Goal: Obtain resource: Obtain resource

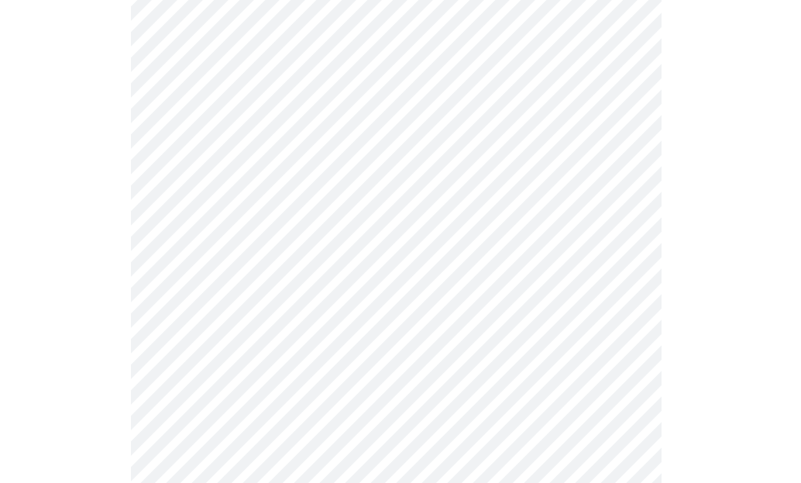
scroll to position [1163, 0]
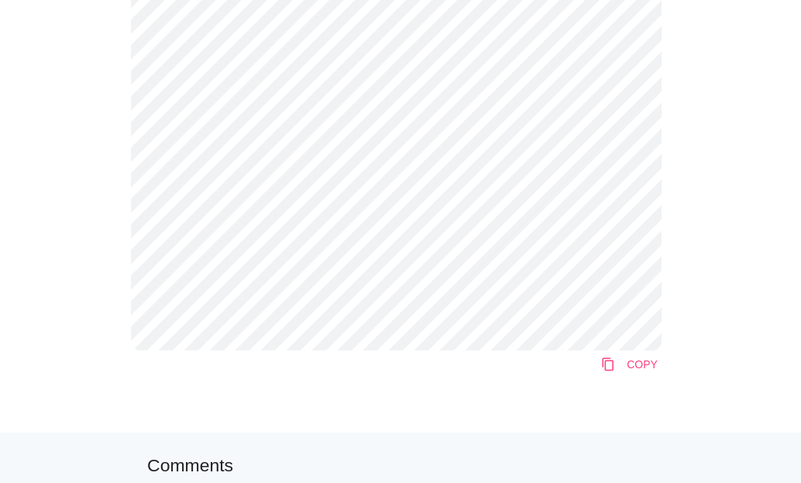
click at [602, 372] on icon "content_copy" at bounding box center [609, 364] width 14 height 28
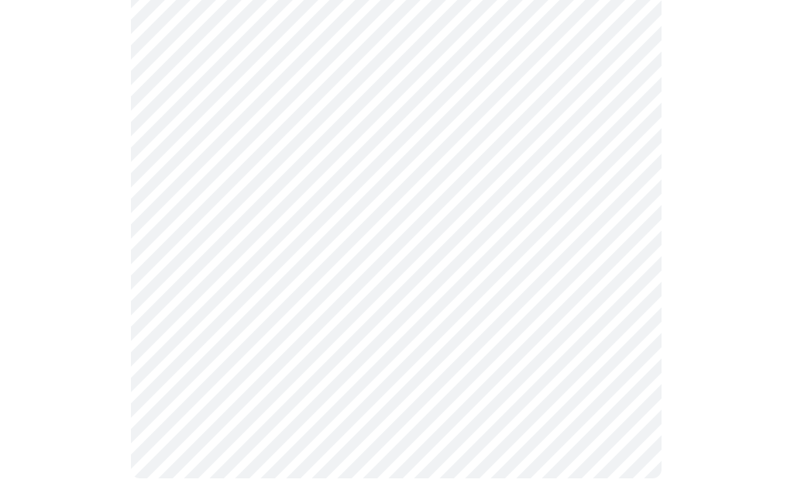
scroll to position [853, 0]
